Goal: Information Seeking & Learning: Learn about a topic

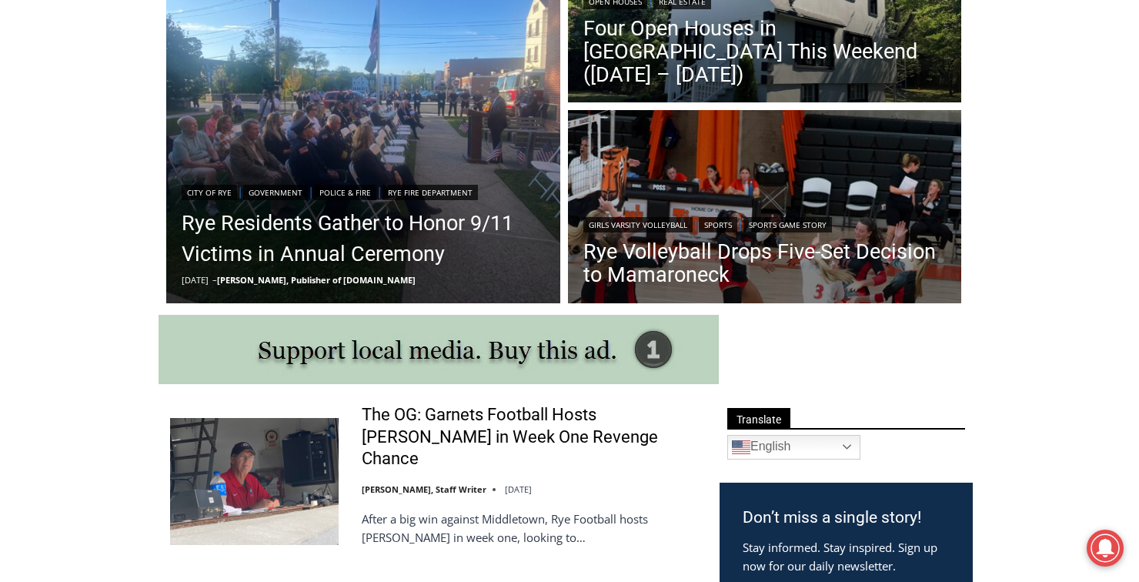
scroll to position [522, 0]
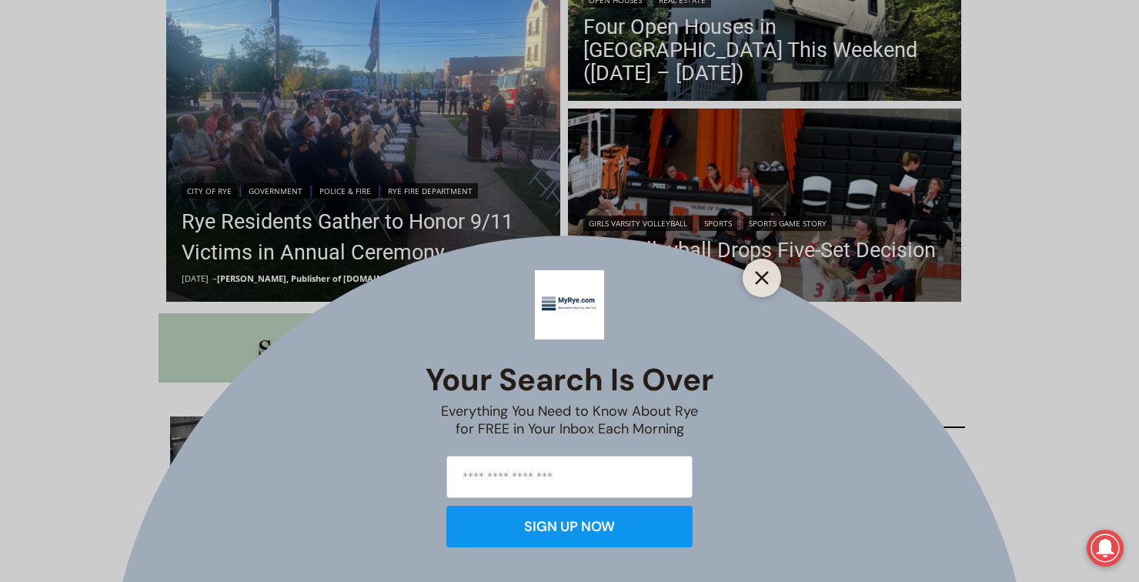
click at [757, 276] on icon "Close" at bounding box center [762, 278] width 14 height 14
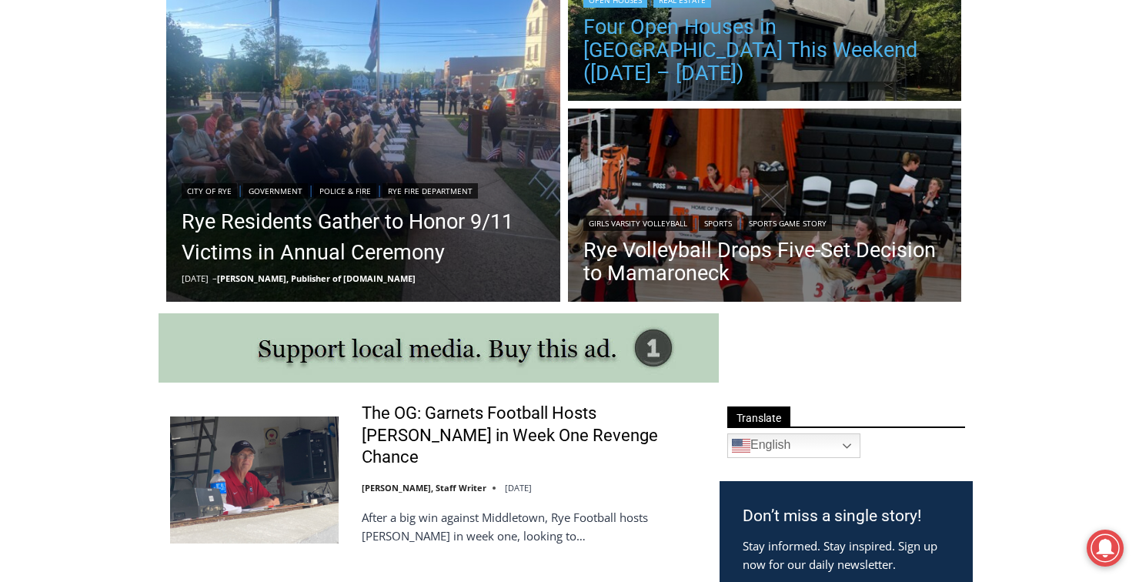
click at [653, 66] on link "Four Open Houses in [GEOGRAPHIC_DATA] This Weekend ([DATE] – [DATE])" at bounding box center [764, 49] width 363 height 69
